Goal: Participate in discussion: Engage in conversation with other users on a specific topic

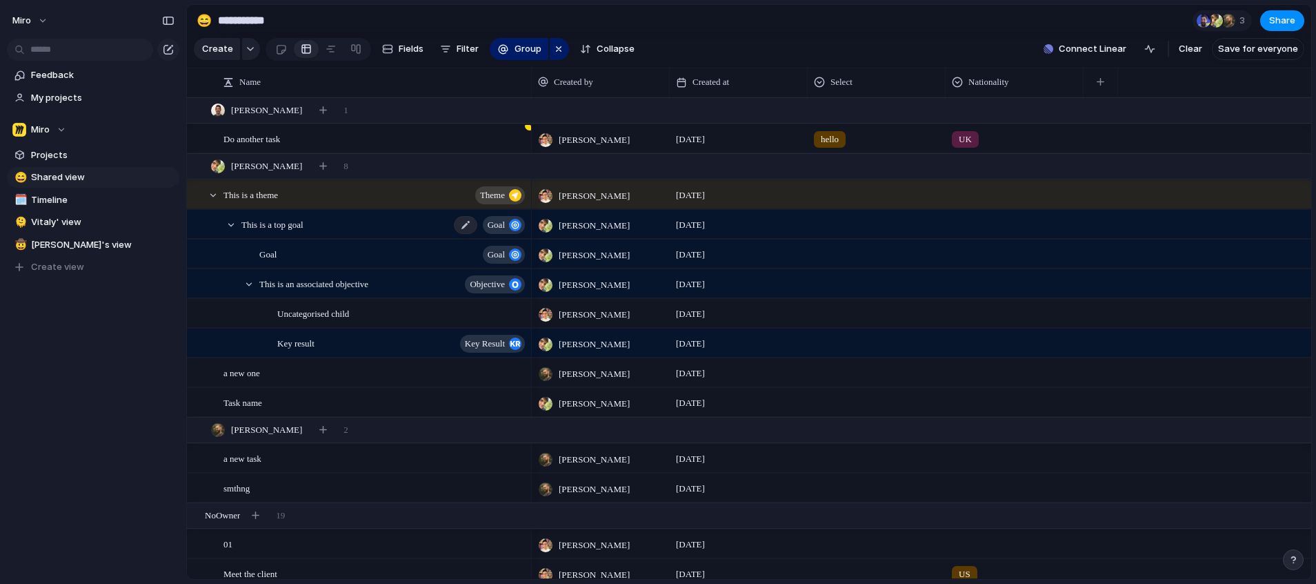
click at [361, 237] on div "This is a top goal goal" at bounding box center [384, 224] width 286 height 28
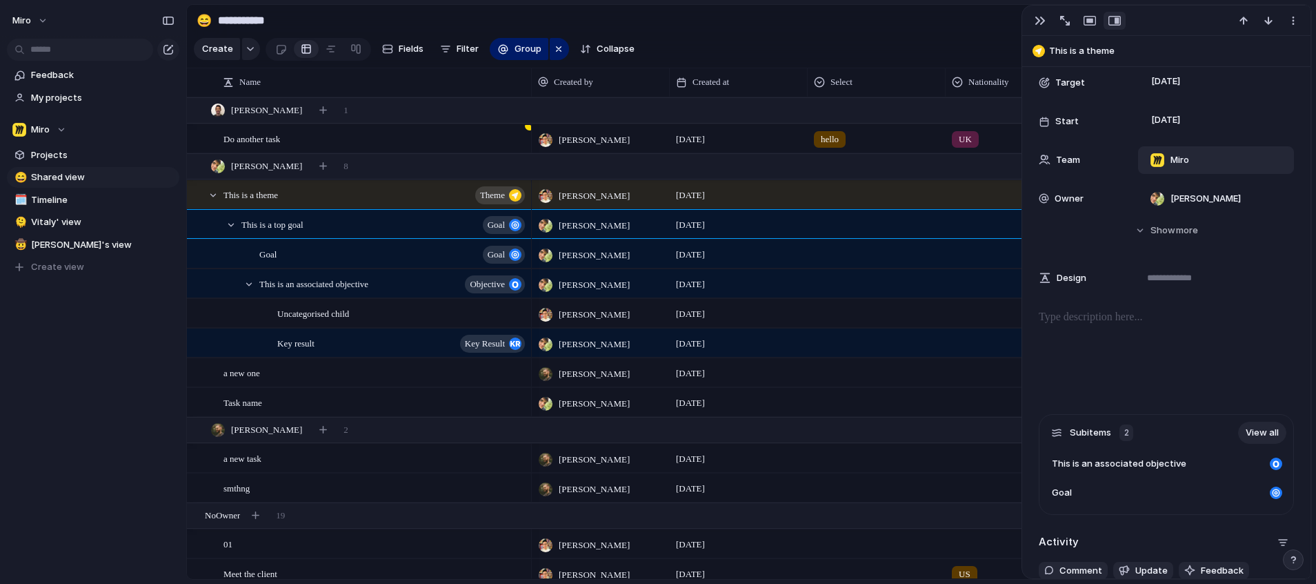
scroll to position [561, 0]
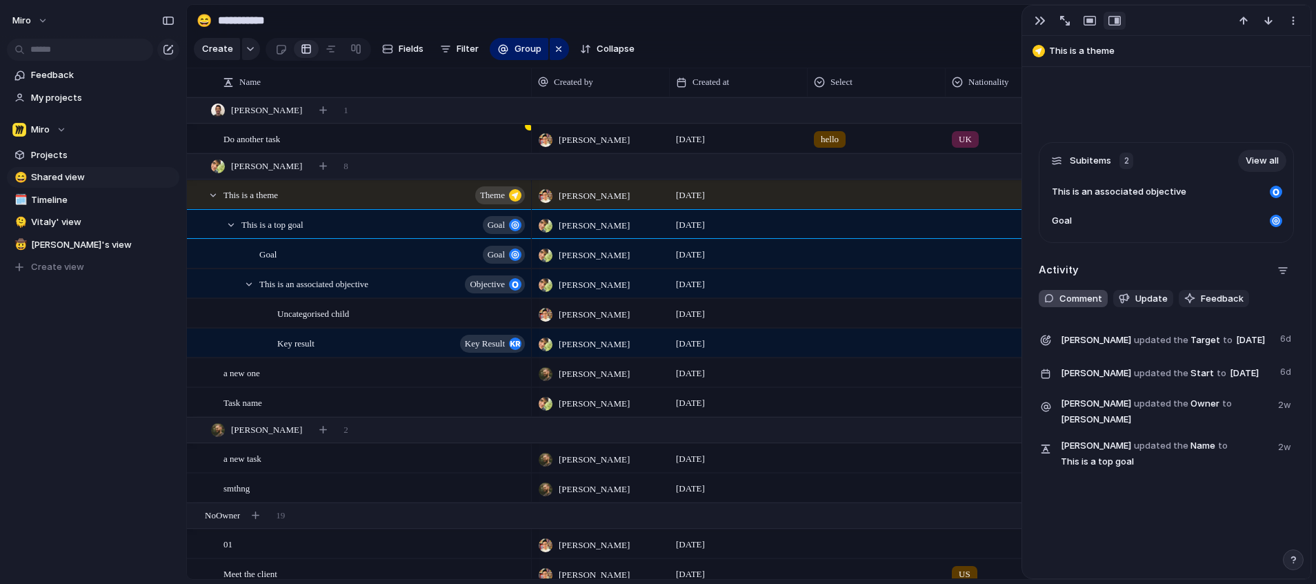
click at [1080, 292] on span "Comment" at bounding box center [1080, 299] width 43 height 14
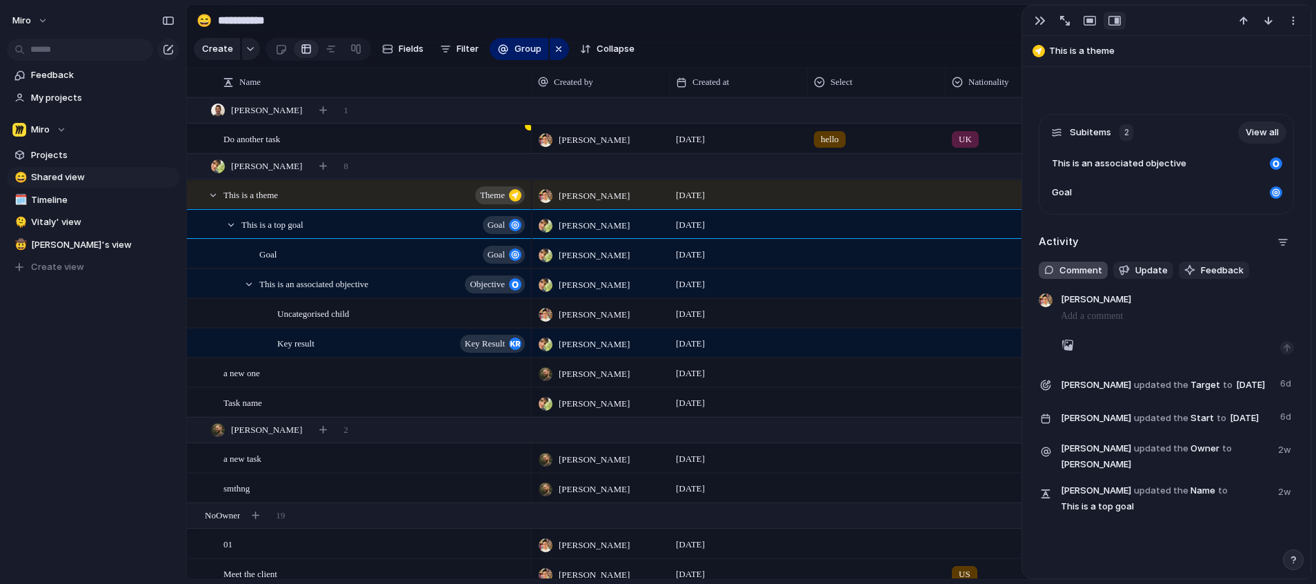
scroll to position [575, 0]
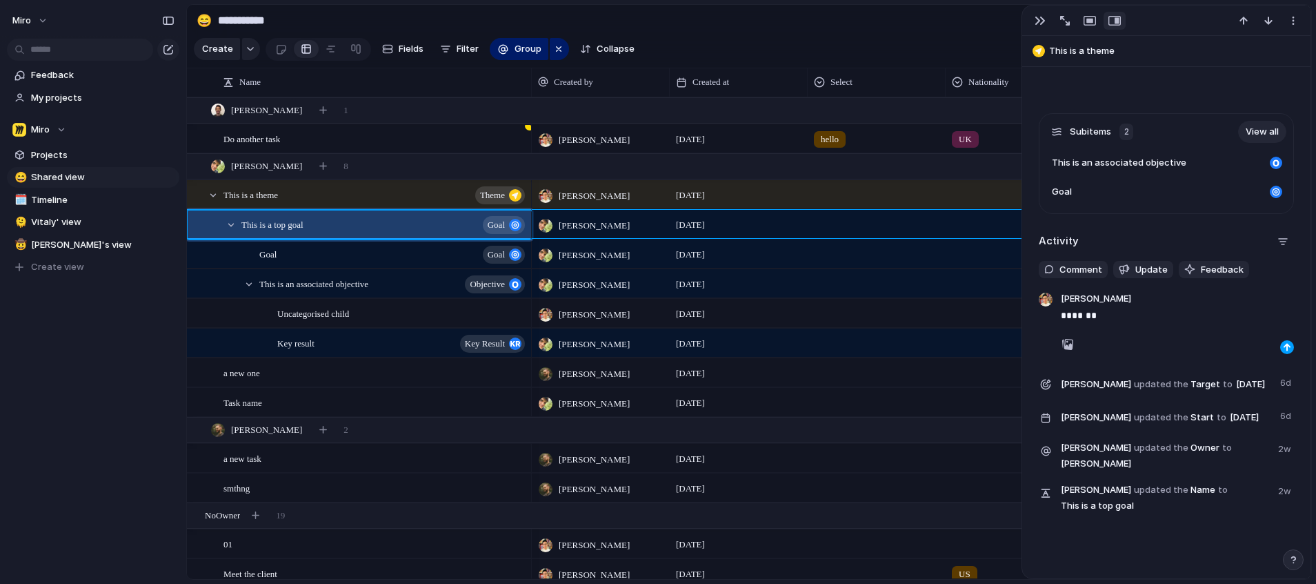
click at [1283, 343] on div "button" at bounding box center [1287, 347] width 8 height 8
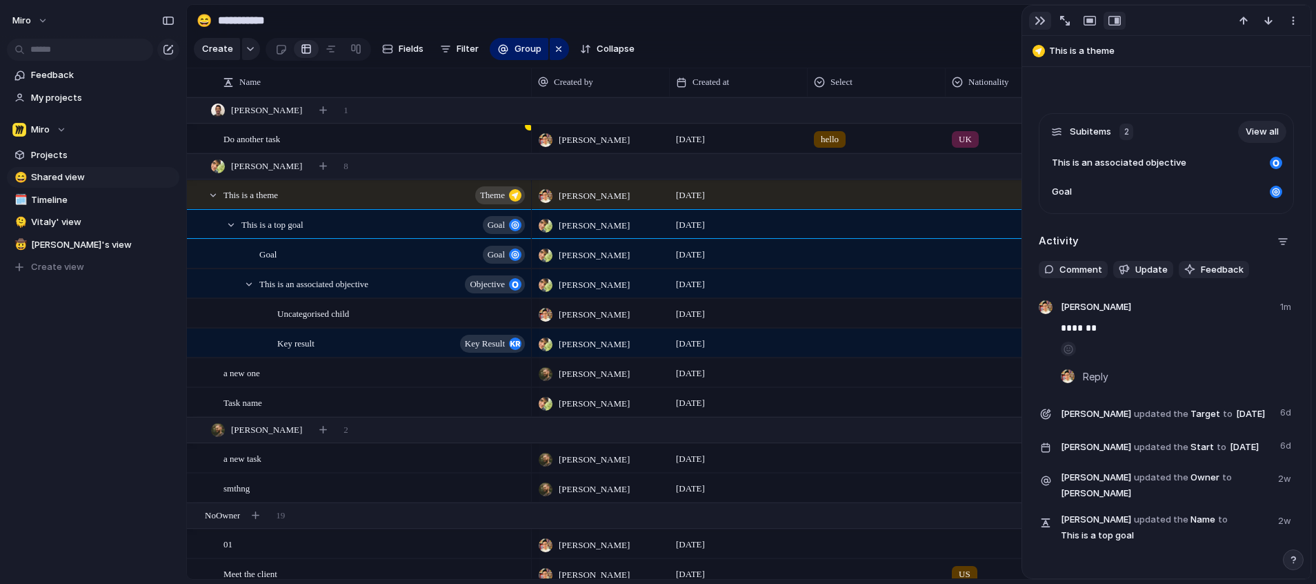
click at [1038, 14] on button "button" at bounding box center [1040, 21] width 22 height 18
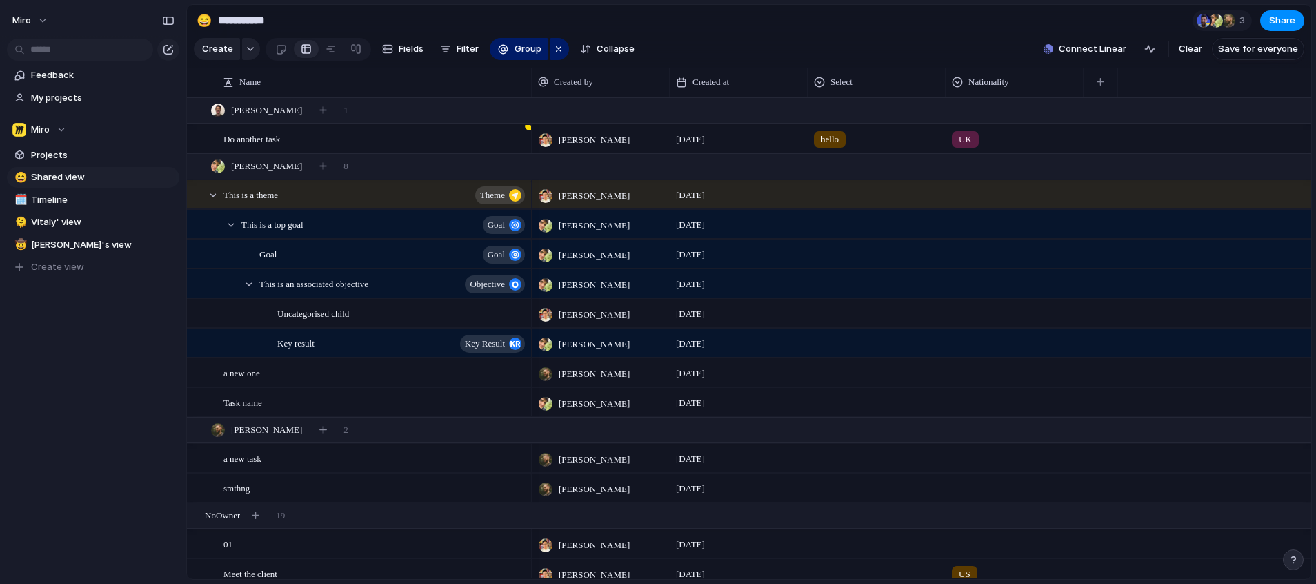
click at [652, 6] on section "**********" at bounding box center [749, 20] width 1124 height 31
click at [309, 239] on div "This is a top goal goal" at bounding box center [384, 224] width 286 height 28
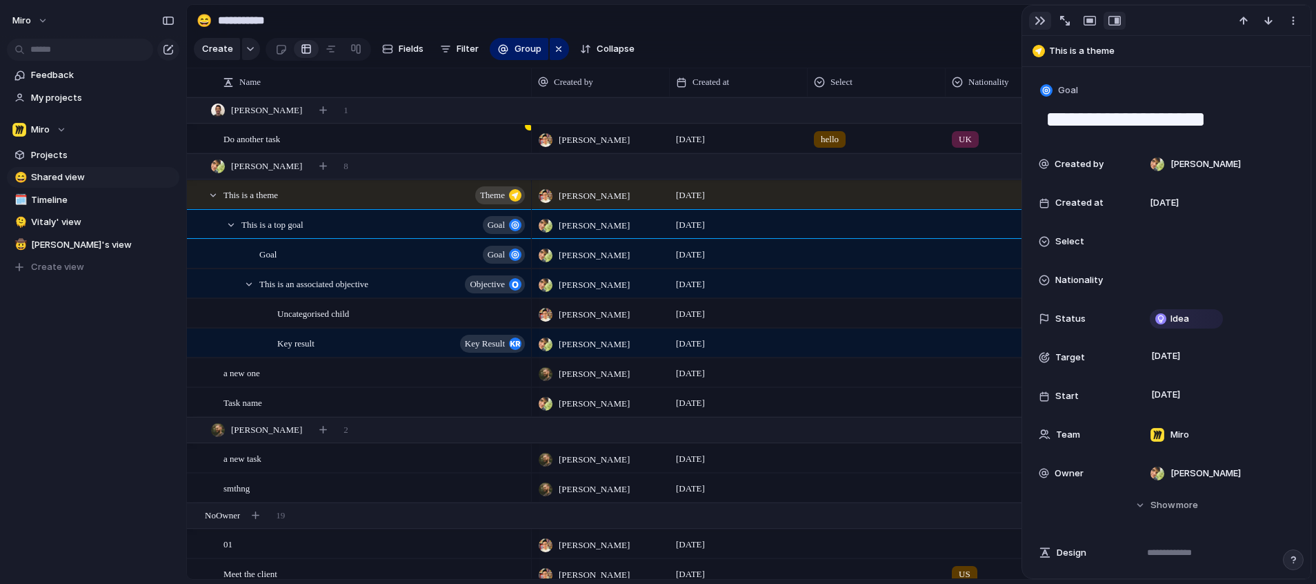
click at [1041, 22] on div "button" at bounding box center [1040, 20] width 11 height 11
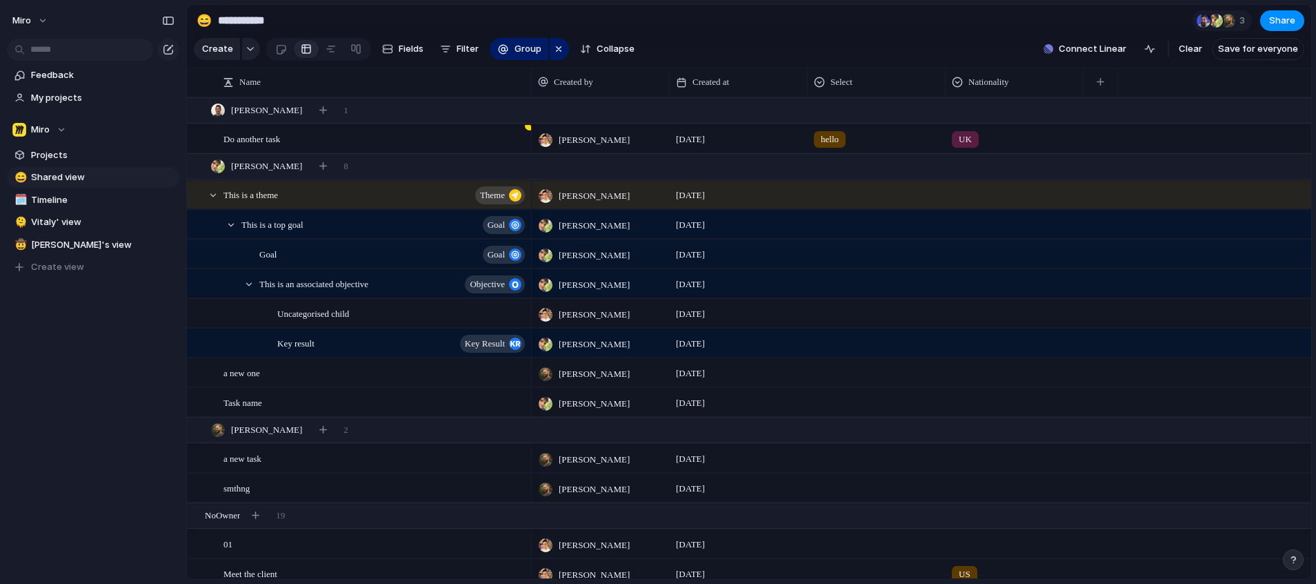
click at [844, 48] on section "Create Fields Filter Group Zoom Collapse Connect Linear Clear Save for everyone" at bounding box center [749, 51] width 1124 height 33
